Goal: Find specific page/section: Find specific page/section

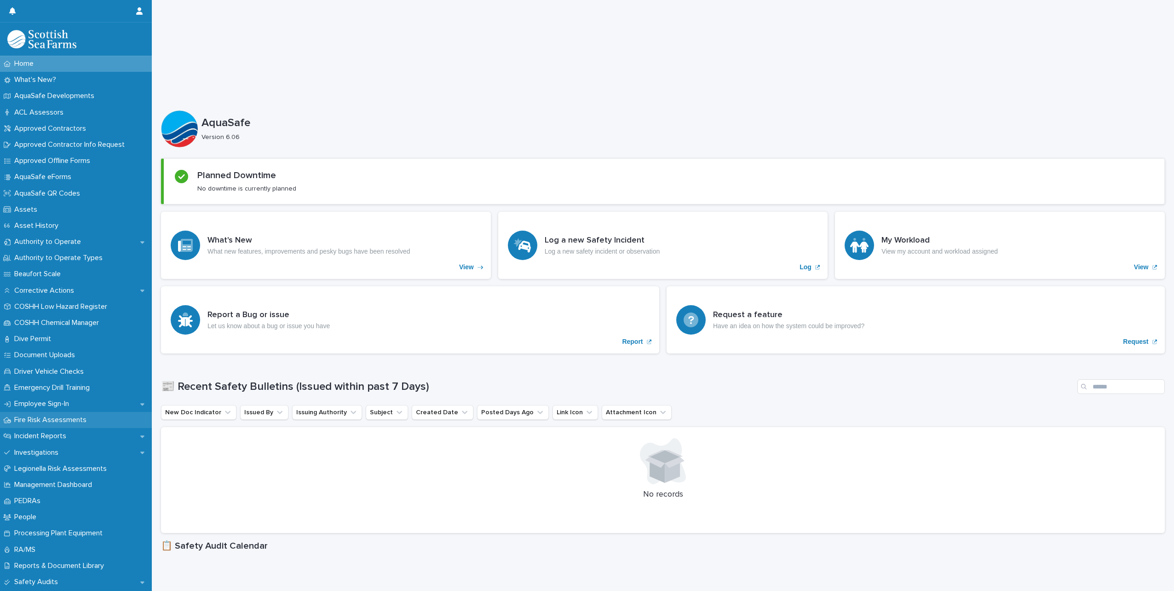
scroll to position [46, 0]
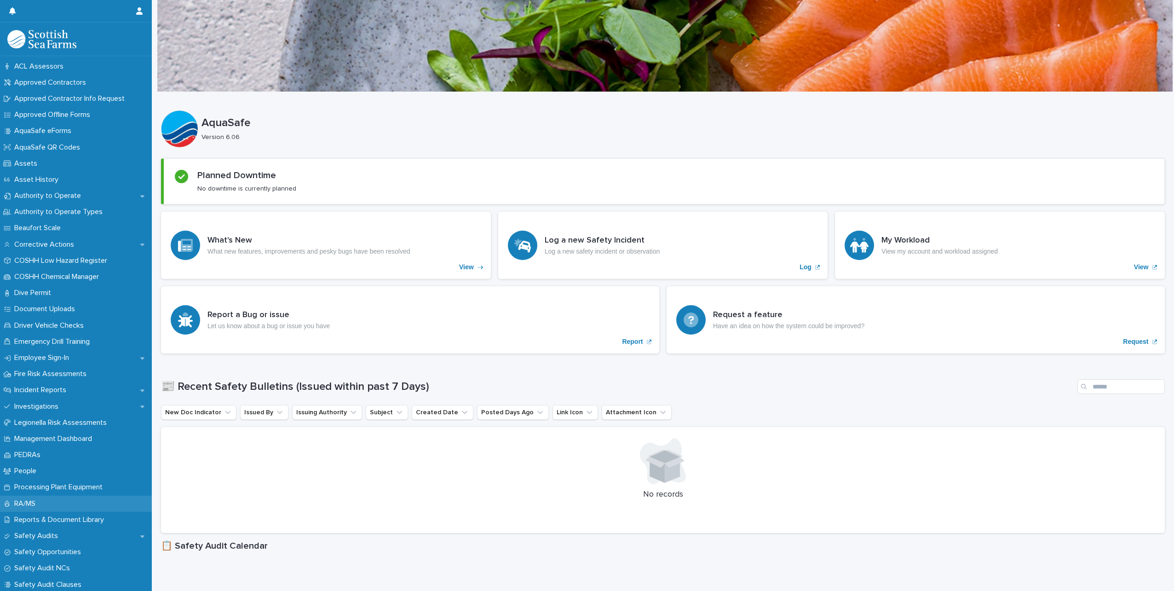
click at [33, 500] on p "RA/MS" at bounding box center [27, 503] width 32 height 9
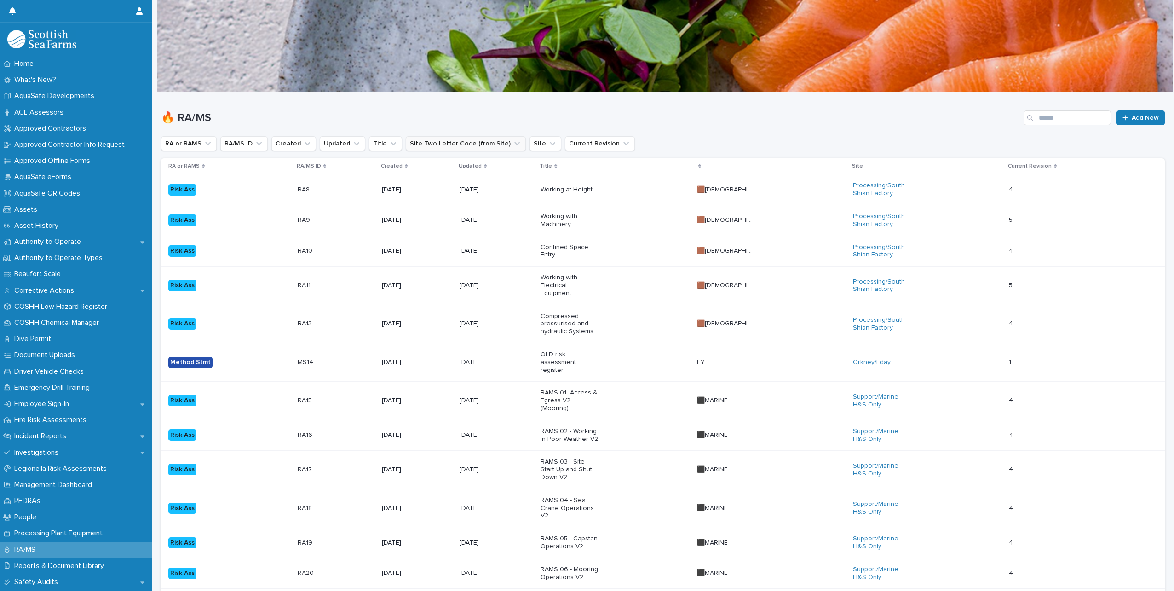
click at [452, 142] on button "Site Two Letter Code (from Site)" at bounding box center [466, 143] width 120 height 15
click at [449, 181] on input at bounding box center [462, 184] width 117 height 15
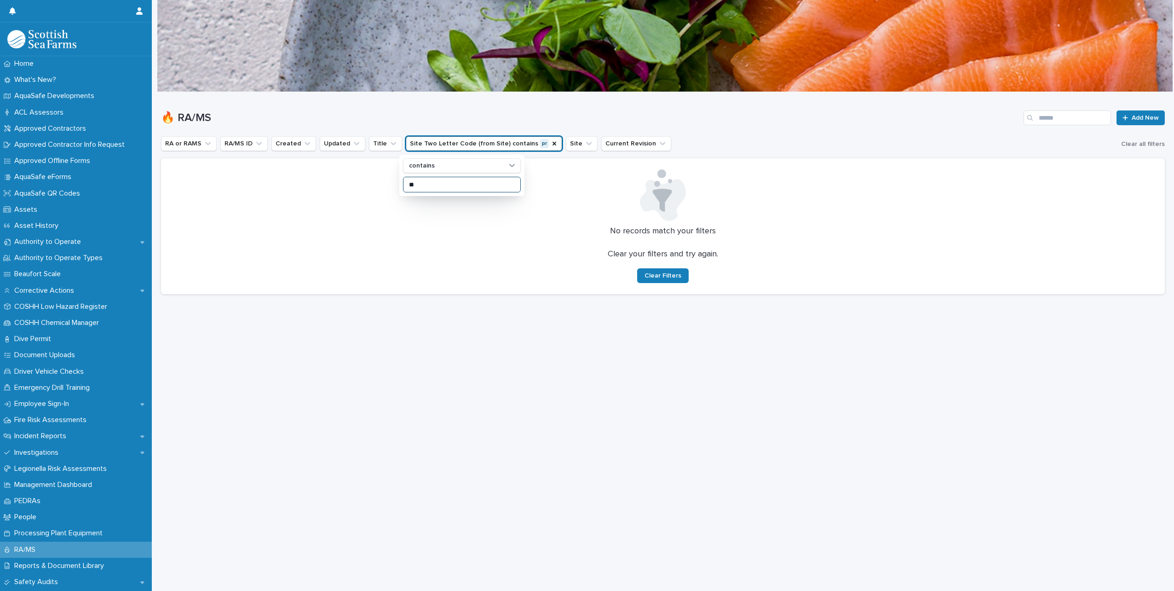
type input "*"
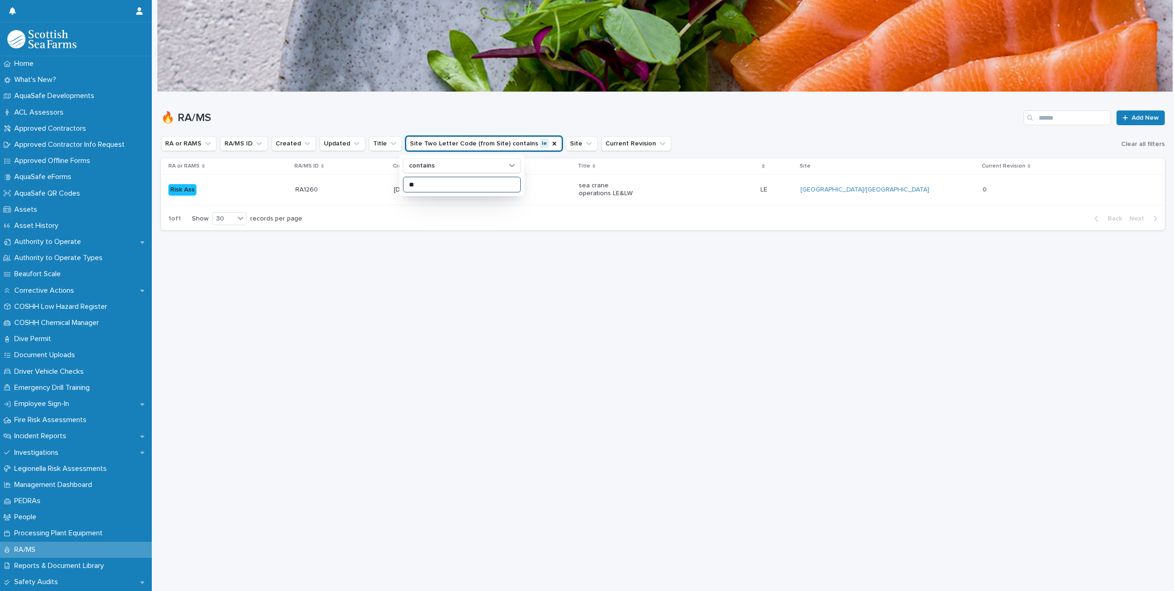
type input "*"
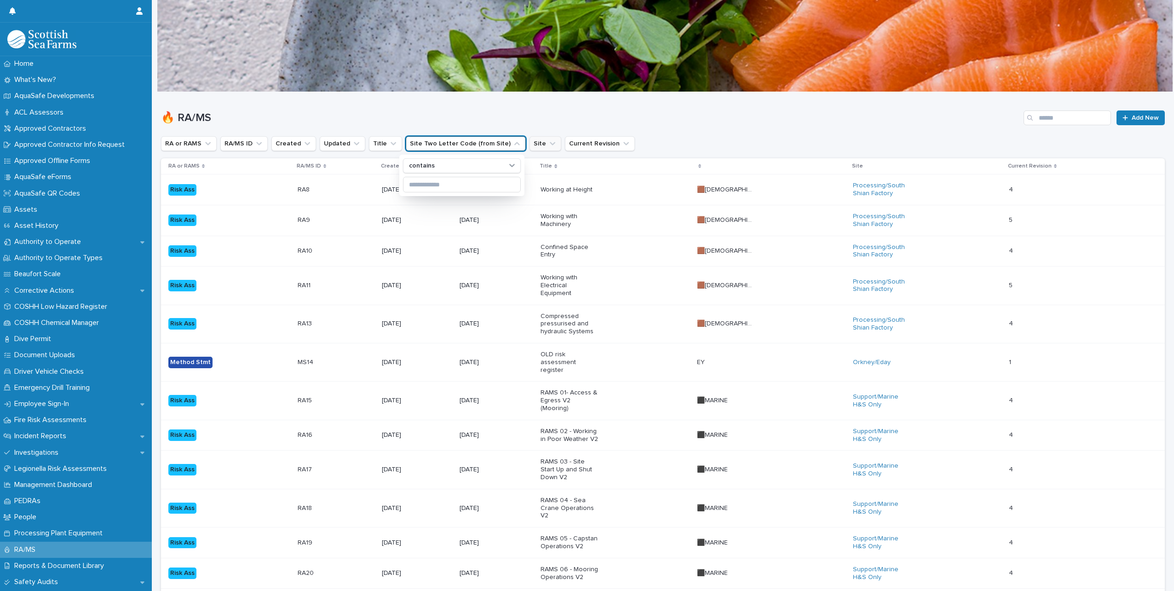
click at [530, 143] on button "Site" at bounding box center [546, 143] width 32 height 15
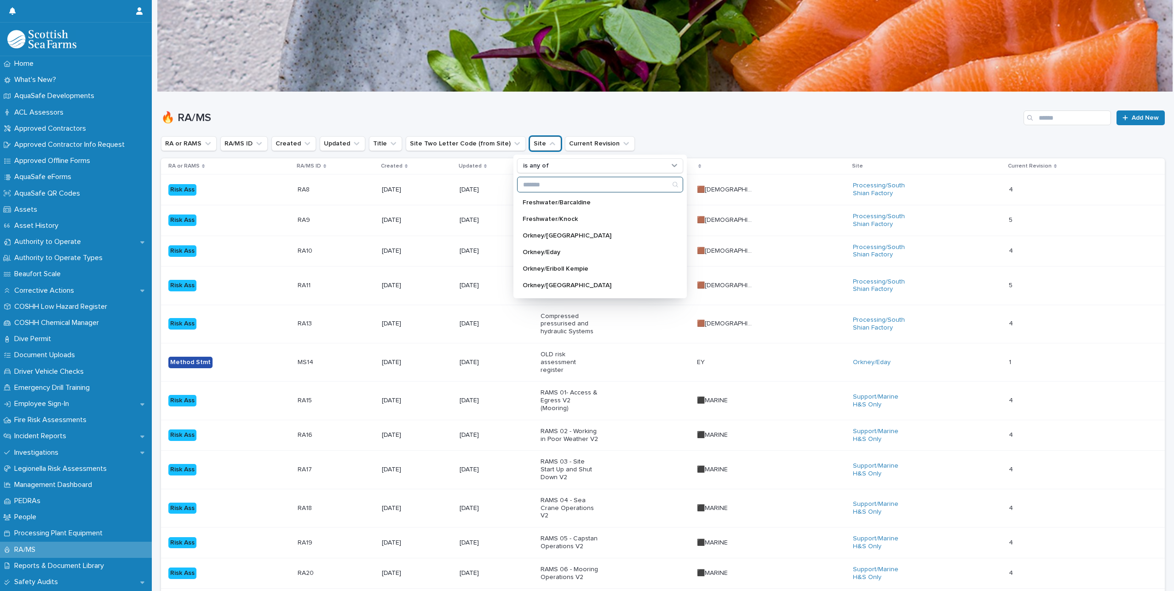
click at [543, 185] on input "Search" at bounding box center [600, 184] width 165 height 15
type input "****"
click at [528, 202] on p "Processing/Lerwick Factory (Gremista)" at bounding box center [580, 202] width 115 height 6
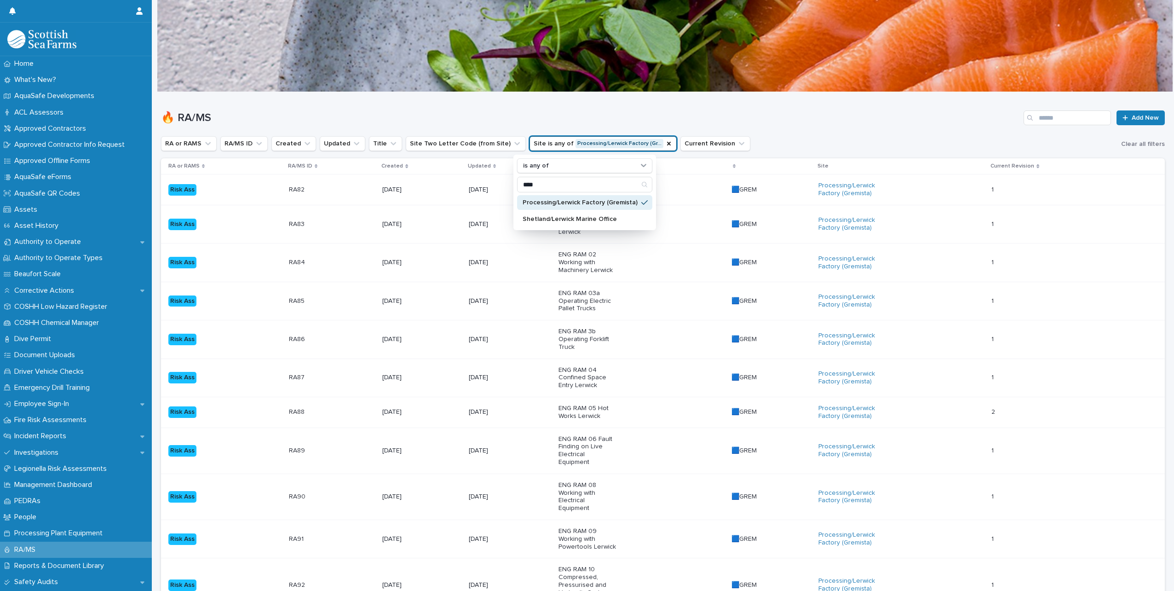
click at [506, 115] on h1 "🔥 RA/MS" at bounding box center [590, 117] width 859 height 13
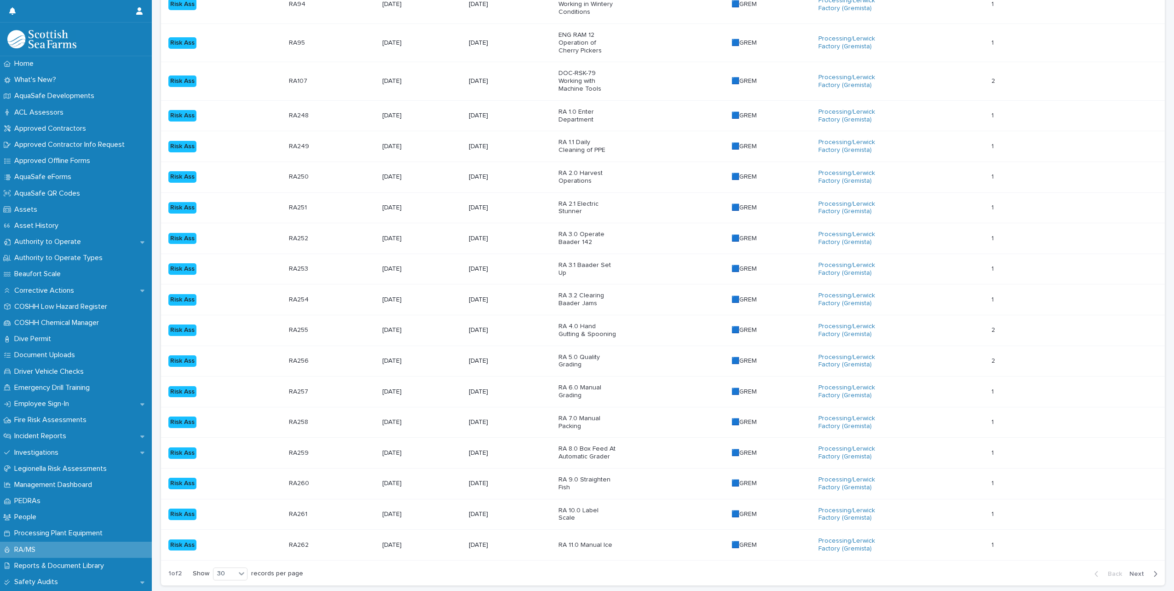
scroll to position [704, 0]
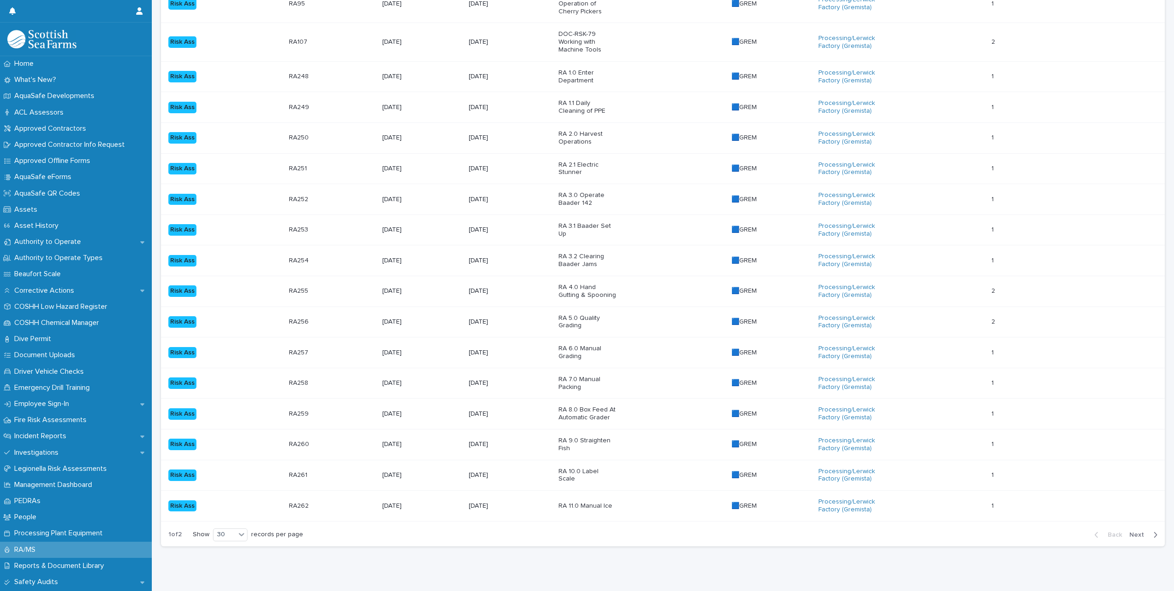
click at [1131, 531] on span "Next" at bounding box center [1140, 534] width 20 height 6
